Goal: Task Accomplishment & Management: Manage account settings

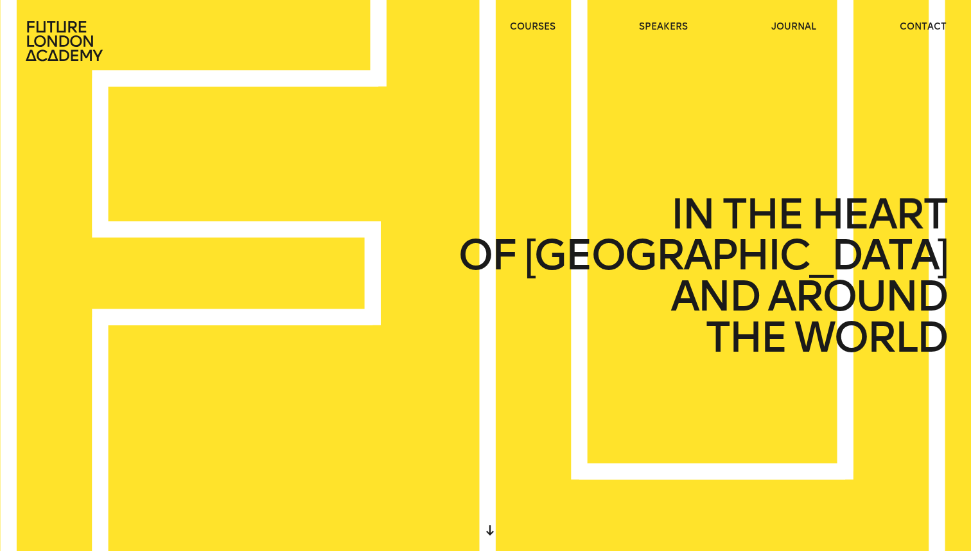
click at [70, 49] on icon at bounding box center [65, 41] width 82 height 41
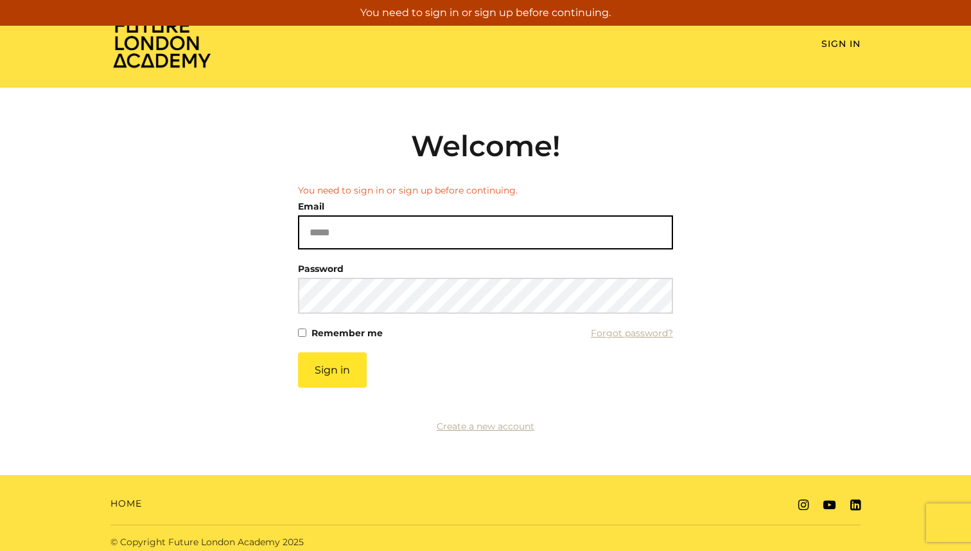
click at [432, 204] on div "Email Please enter a valid email address" at bounding box center [485, 223] width 375 height 52
click at [420, 224] on input "Email" at bounding box center [485, 232] width 375 height 34
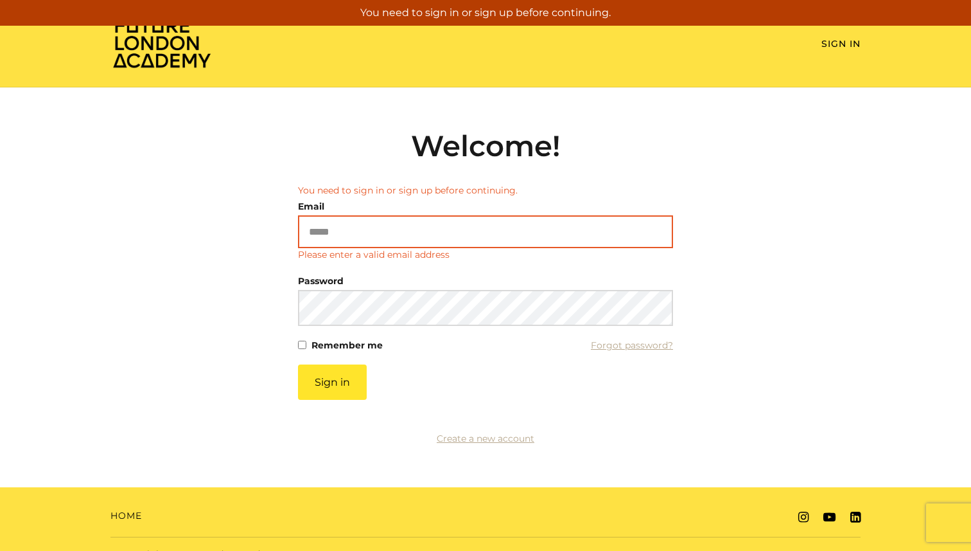
type input "**********"
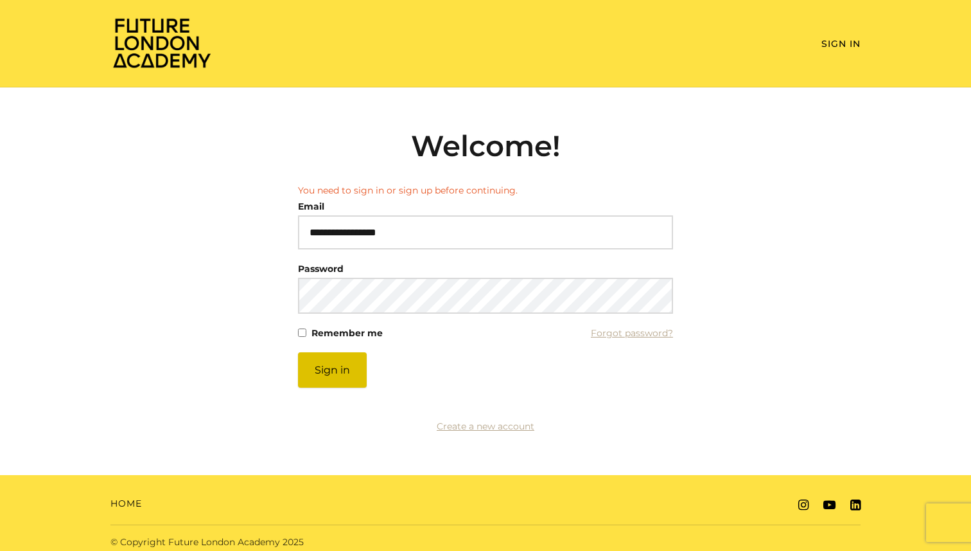
click at [341, 368] on button "Sign in" at bounding box center [332, 369] width 69 height 35
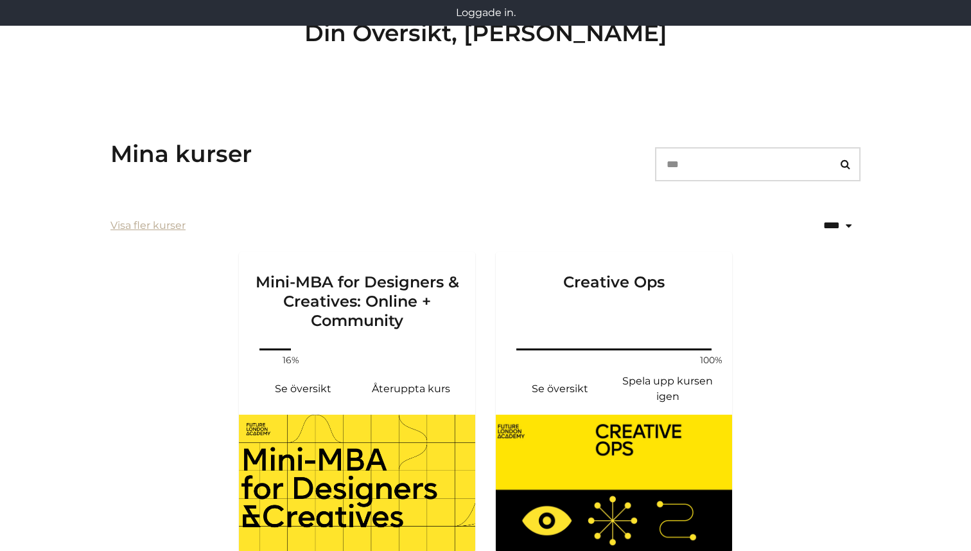
scroll to position [229, 0]
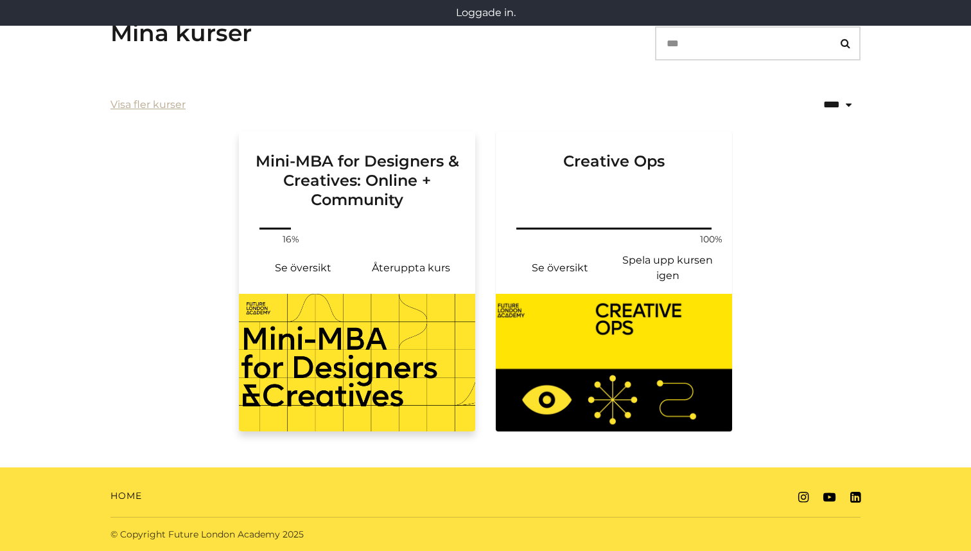
click at [337, 373] on img at bounding box center [357, 362] width 236 height 137
